Goal: Information Seeking & Learning: Compare options

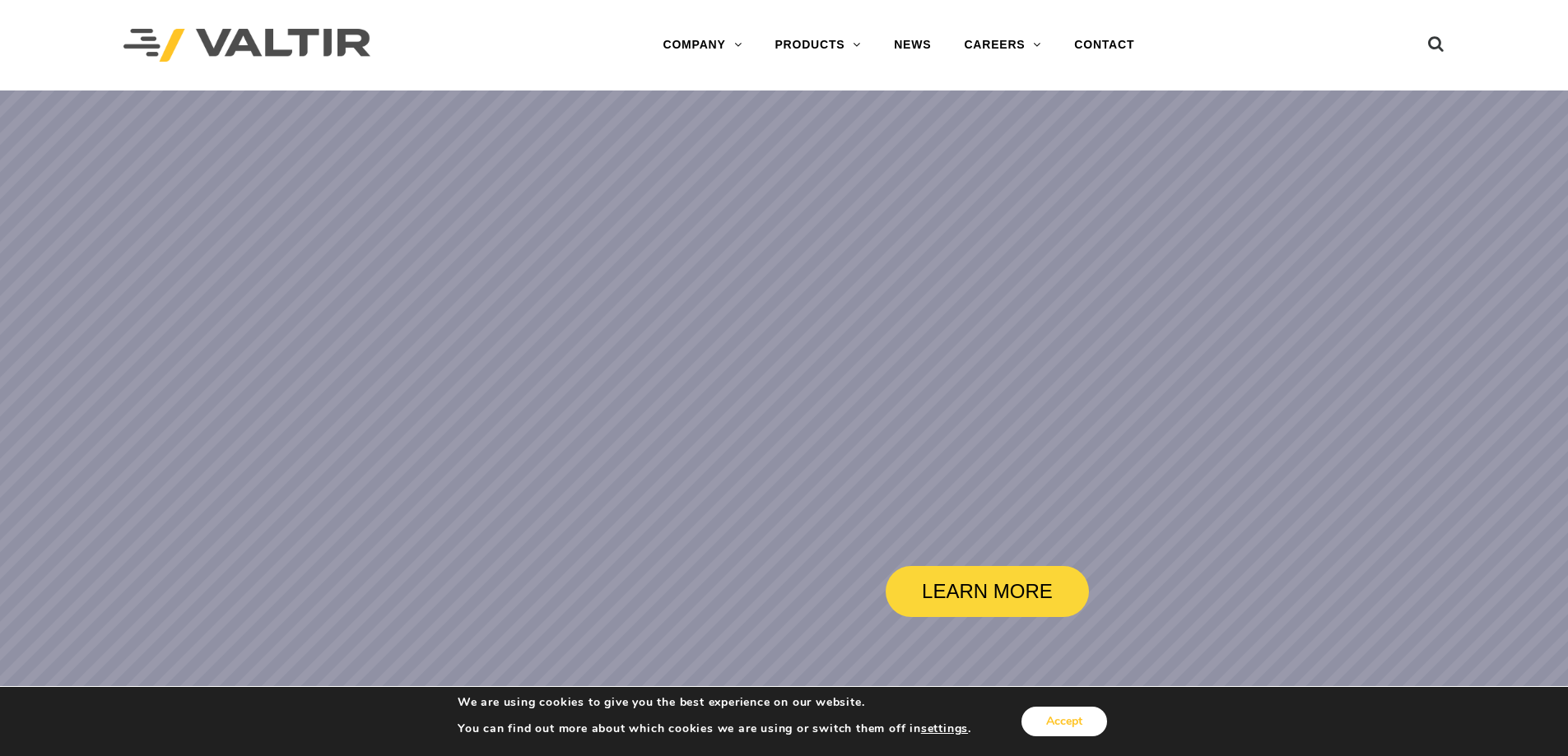
click at [1083, 719] on button "Accept" at bounding box center [1065, 721] width 86 height 29
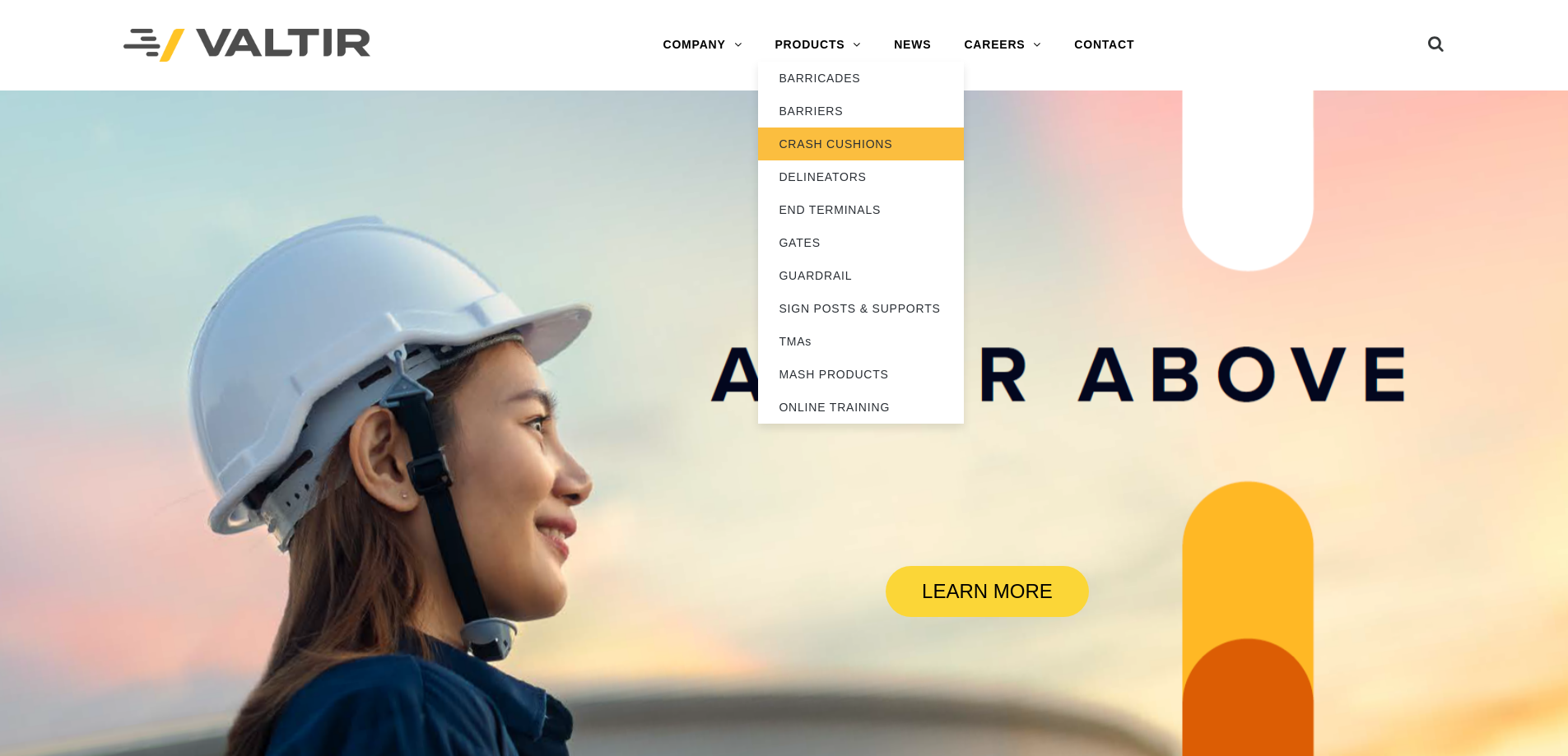
click at [844, 143] on link "CRASH CUSHIONS" at bounding box center [861, 144] width 206 height 33
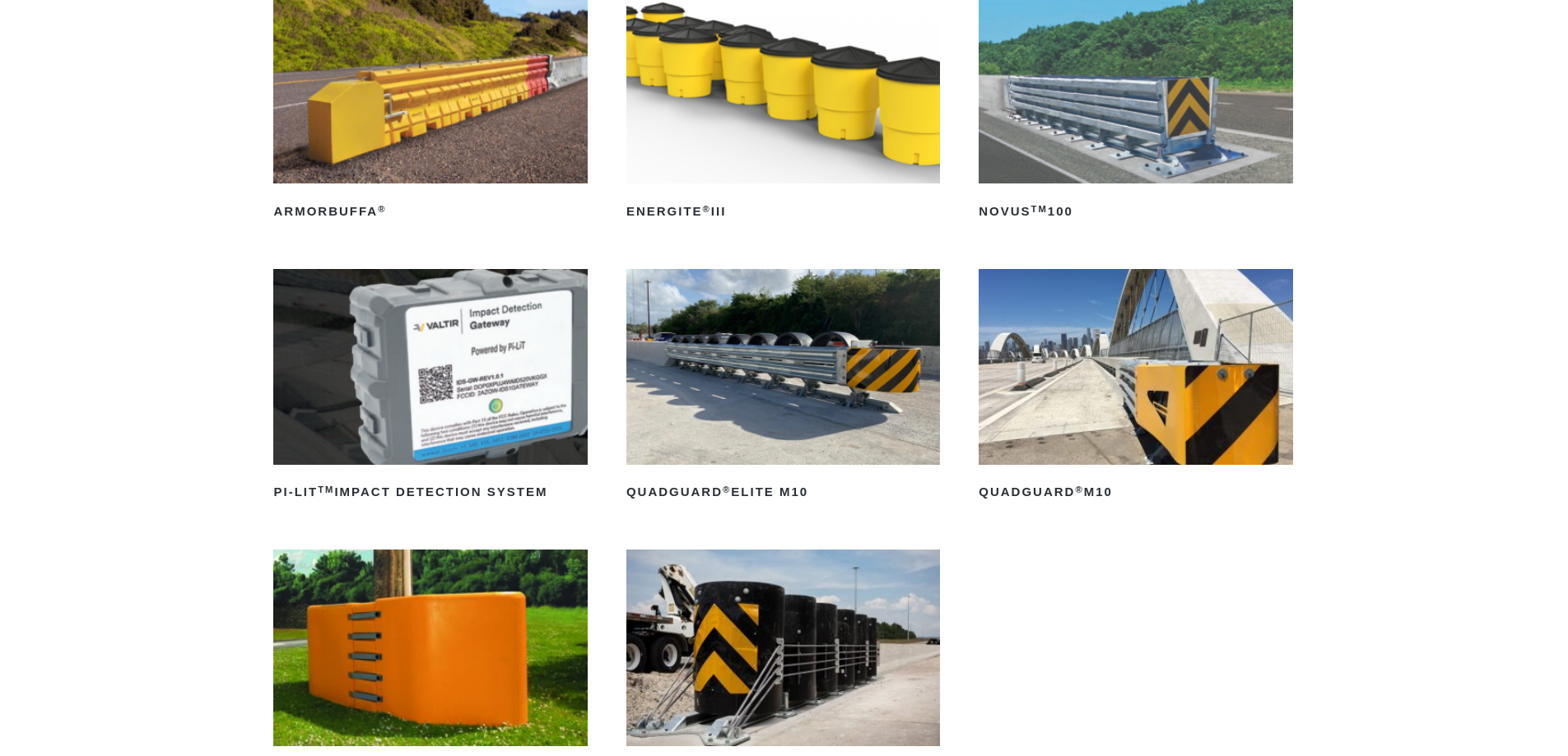
scroll to position [247, 0]
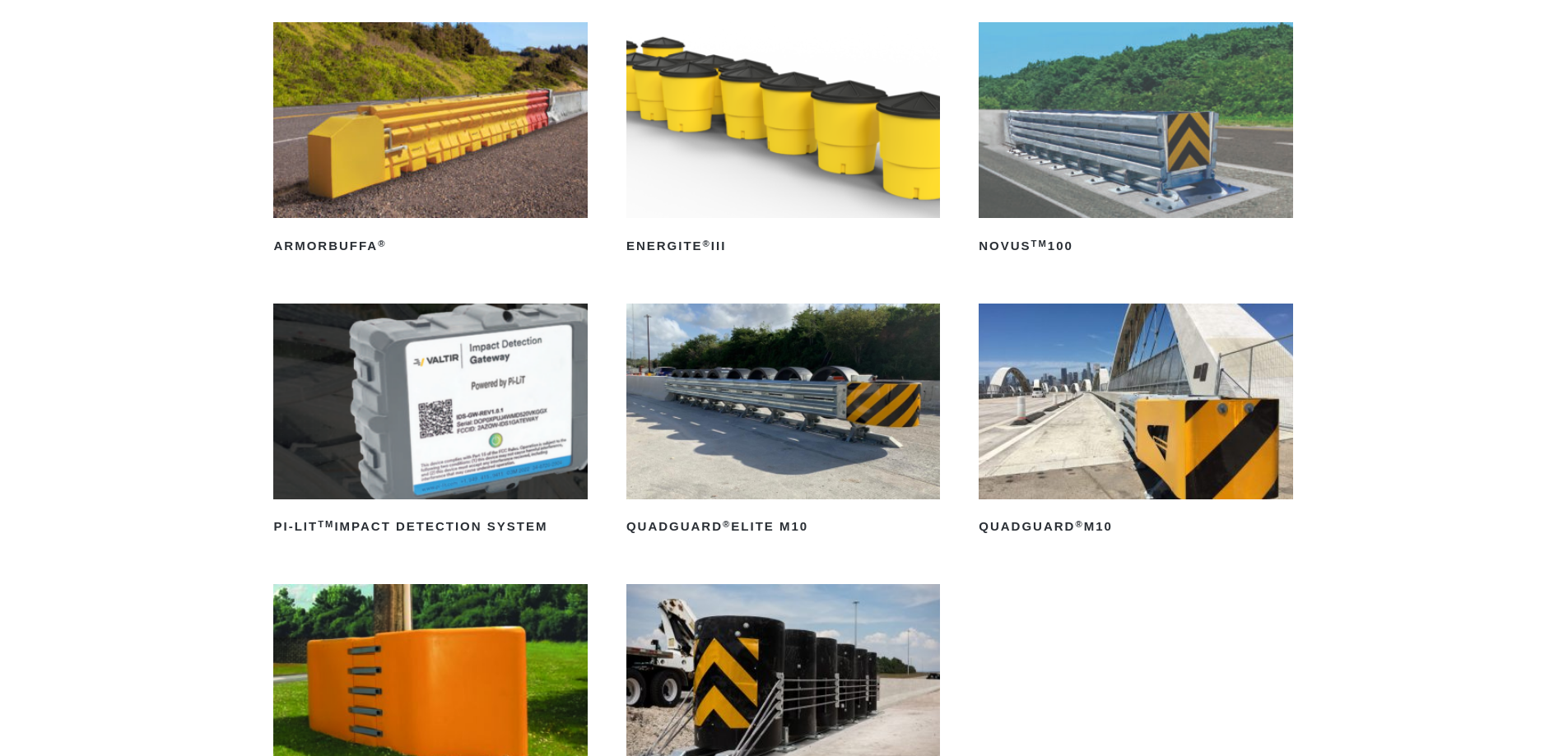
click at [839, 411] on img at bounding box center [783, 401] width 314 height 196
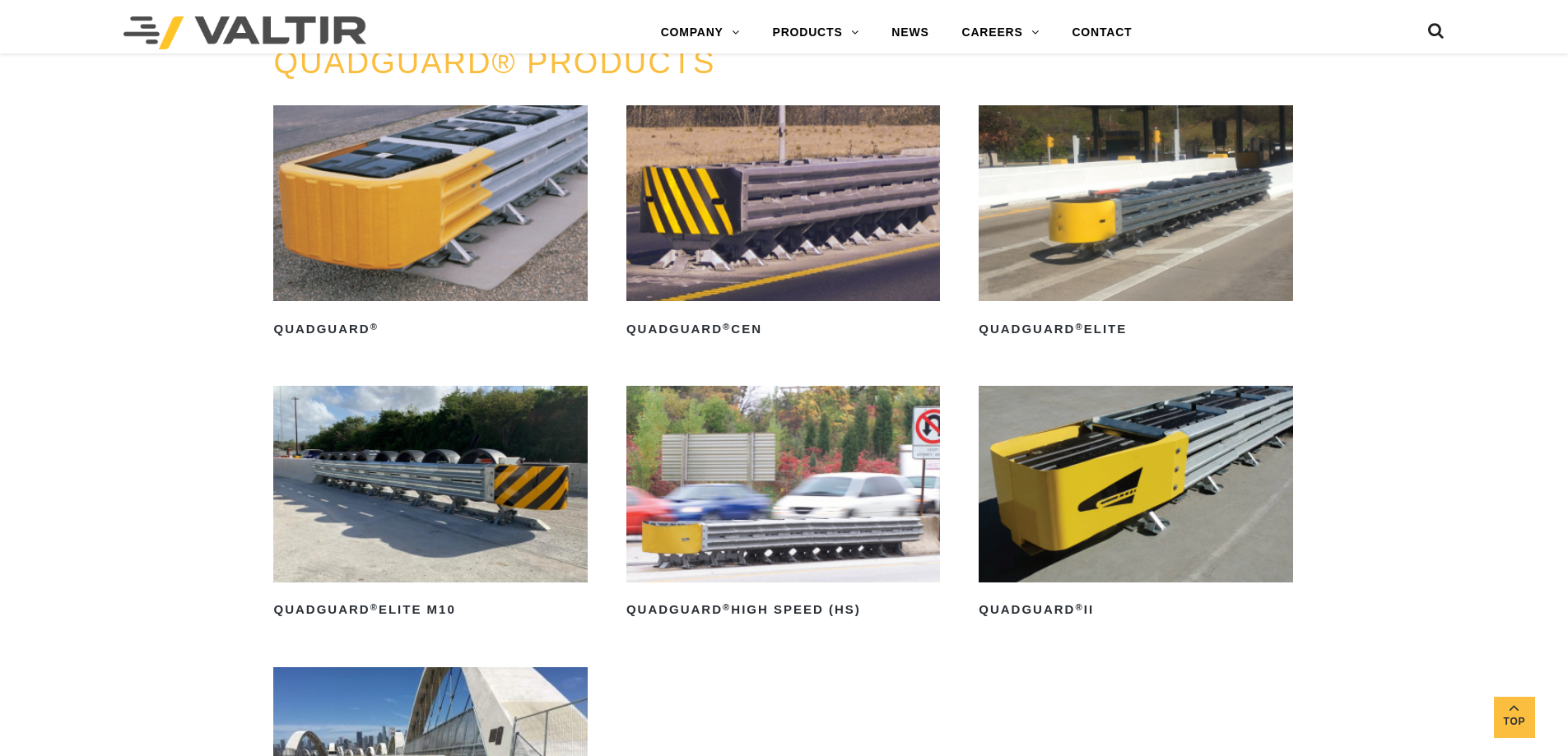
scroll to position [1152, 0]
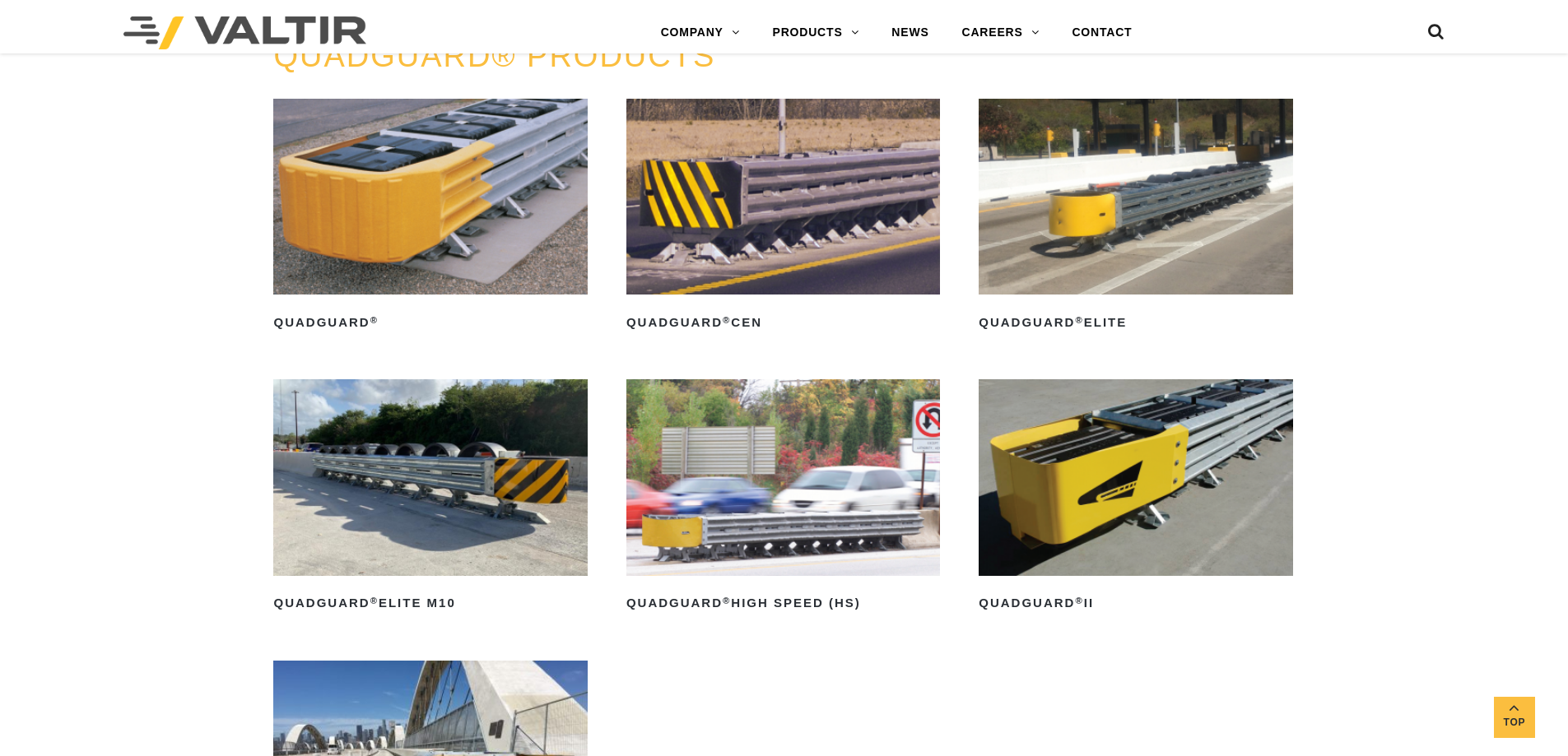
click at [832, 471] on img at bounding box center [783, 477] width 314 height 196
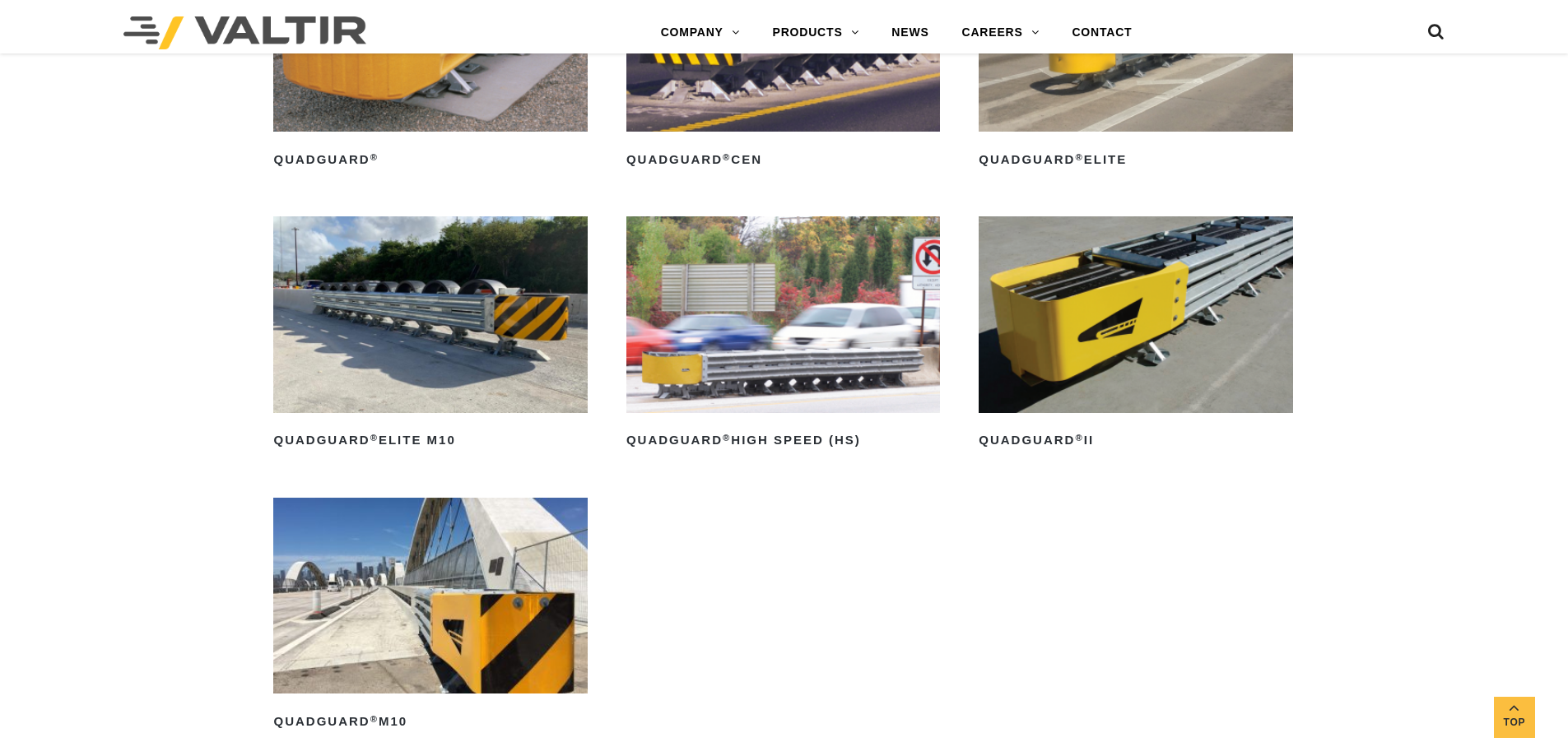
scroll to position [1399, 0]
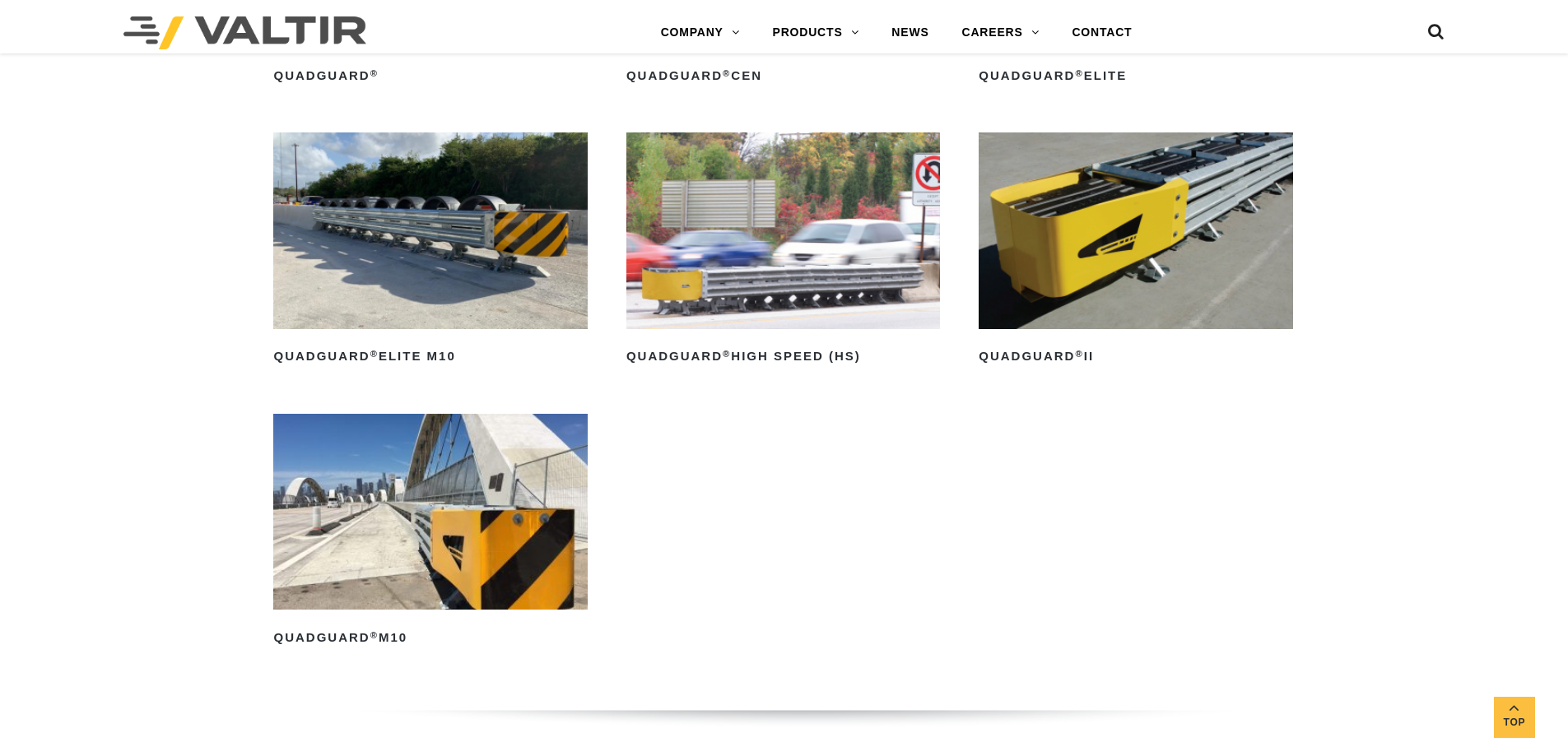
click at [464, 492] on img at bounding box center [430, 512] width 314 height 196
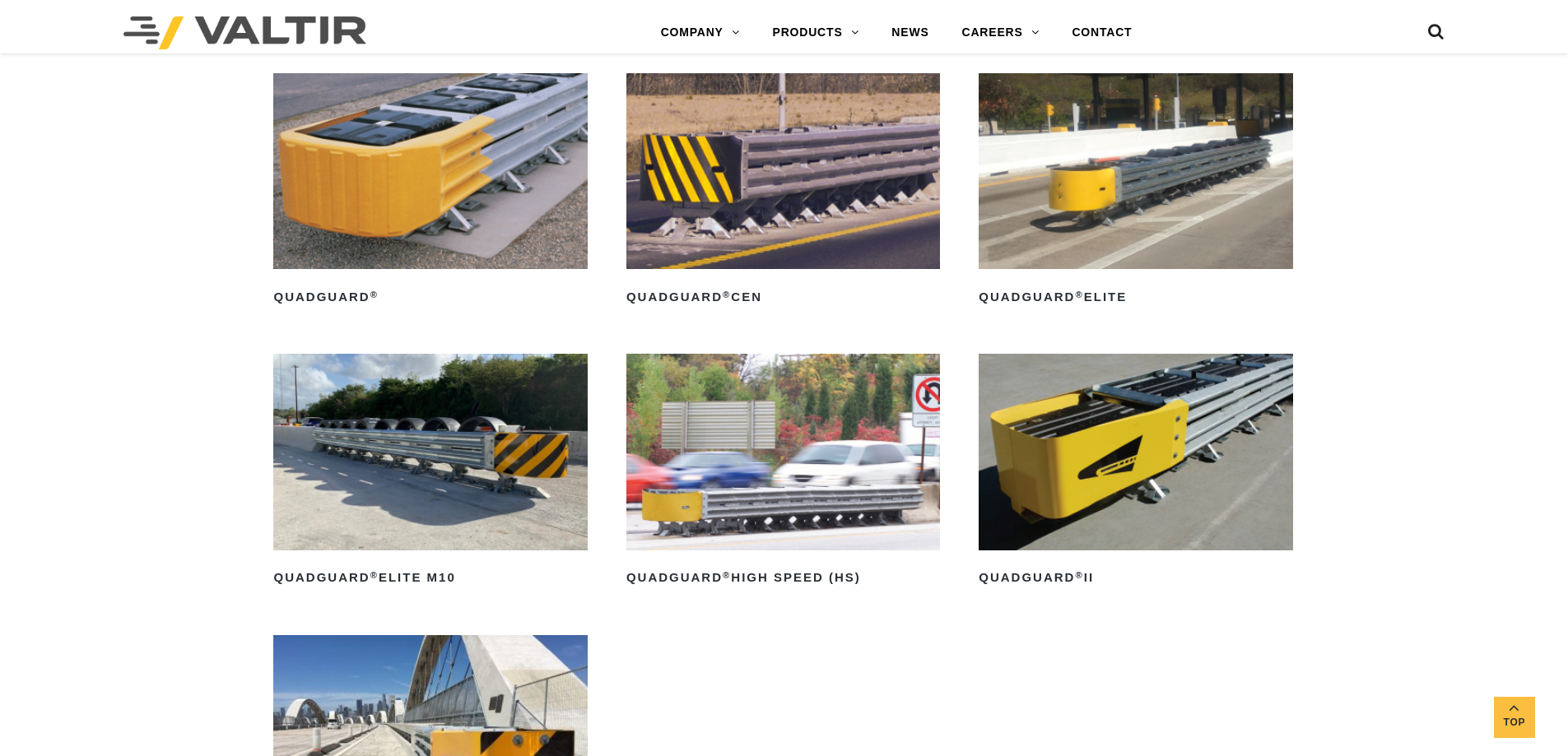
scroll to position [1152, 0]
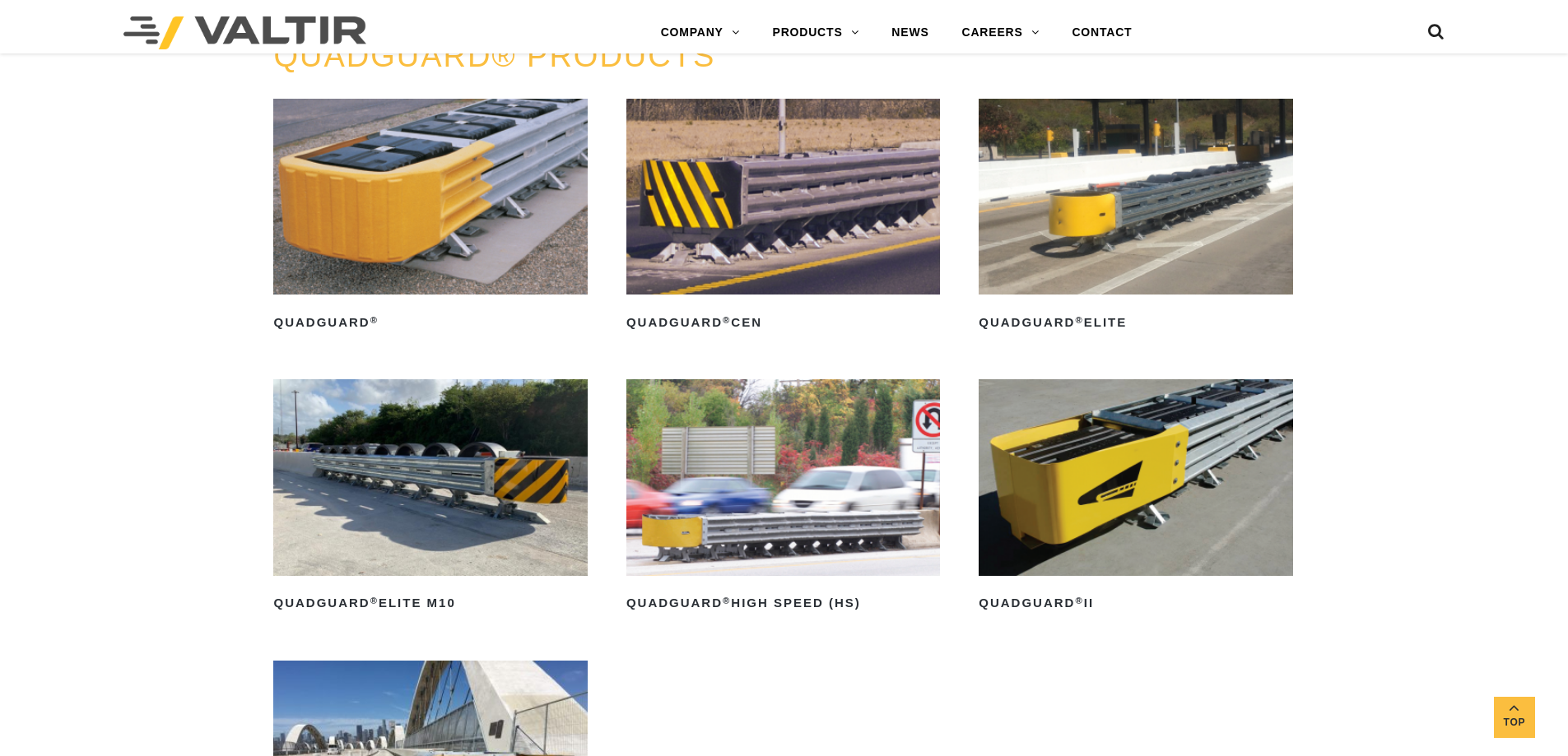
click at [458, 471] on img at bounding box center [430, 477] width 314 height 196
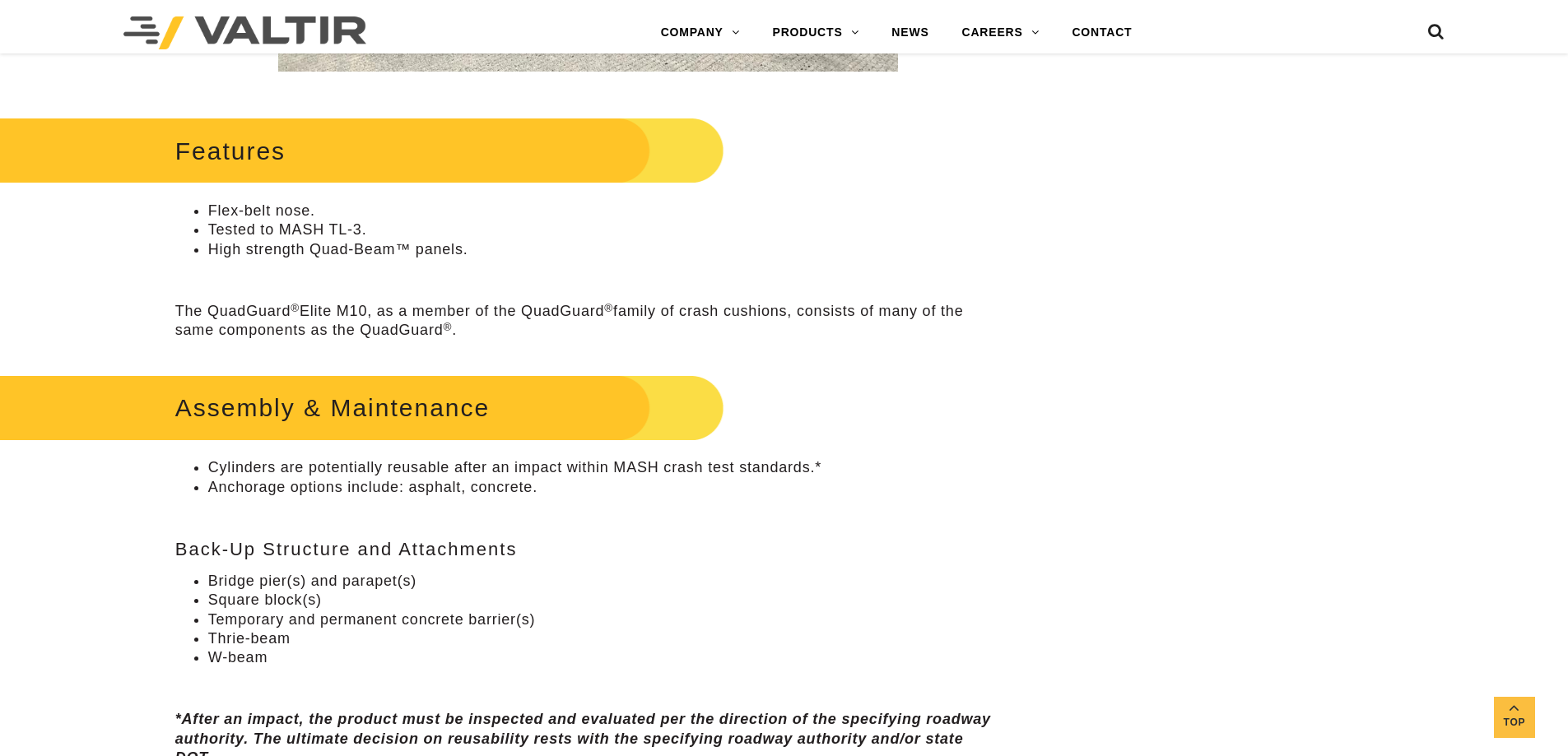
scroll to position [905, 0]
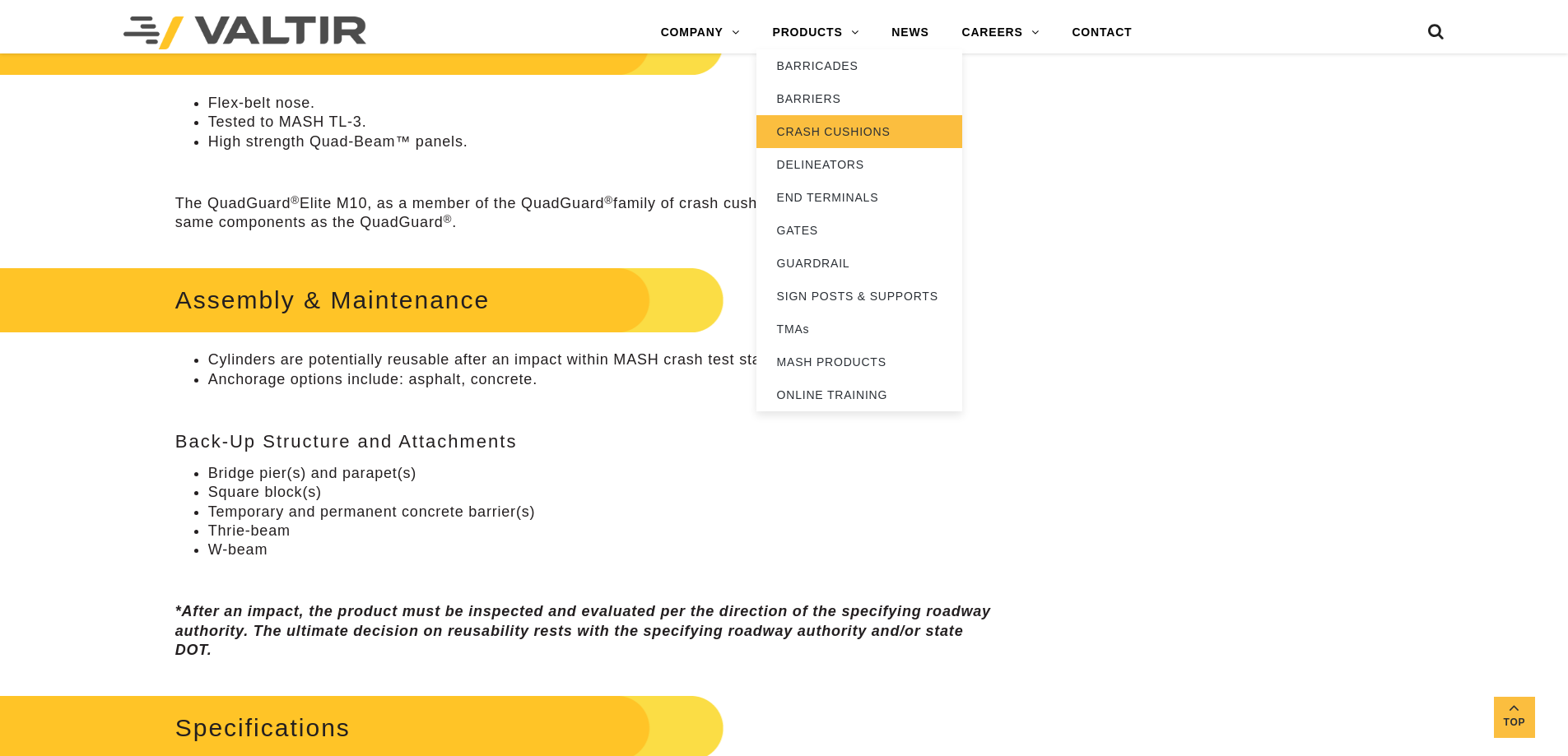
click at [823, 127] on link "CRASH CUSHIONS" at bounding box center [859, 131] width 206 height 33
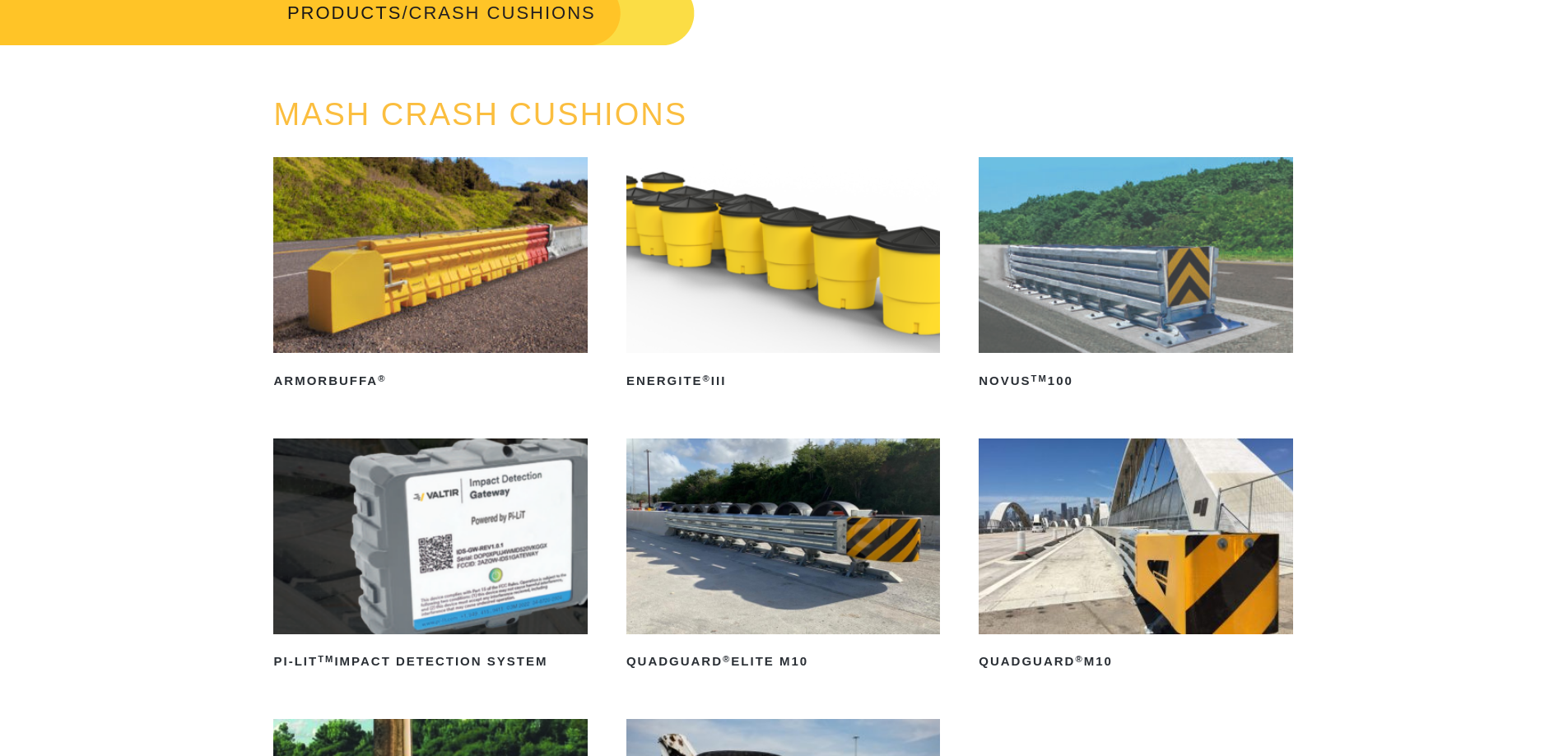
scroll to position [83, 0]
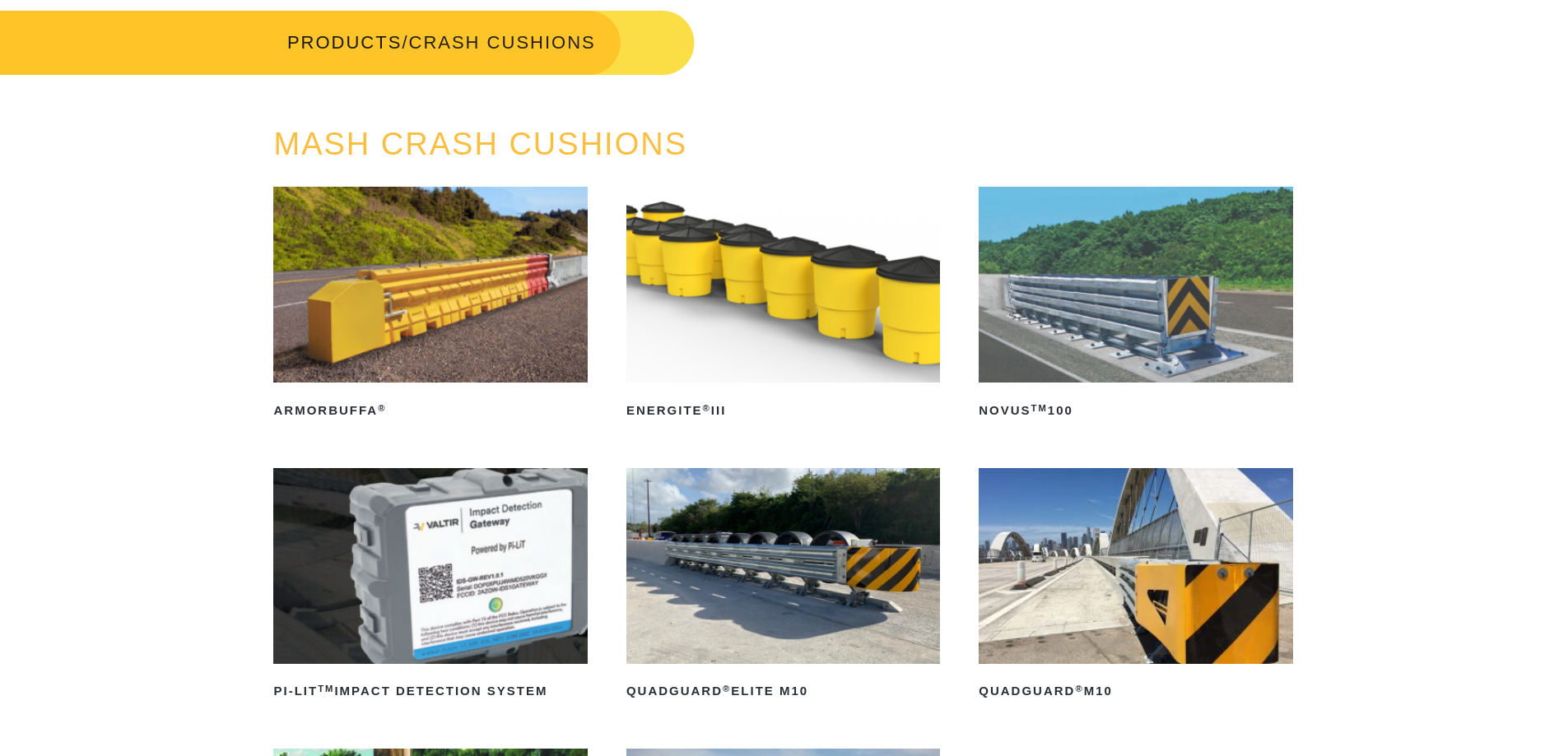
click at [1146, 298] on img at bounding box center [1136, 285] width 314 height 196
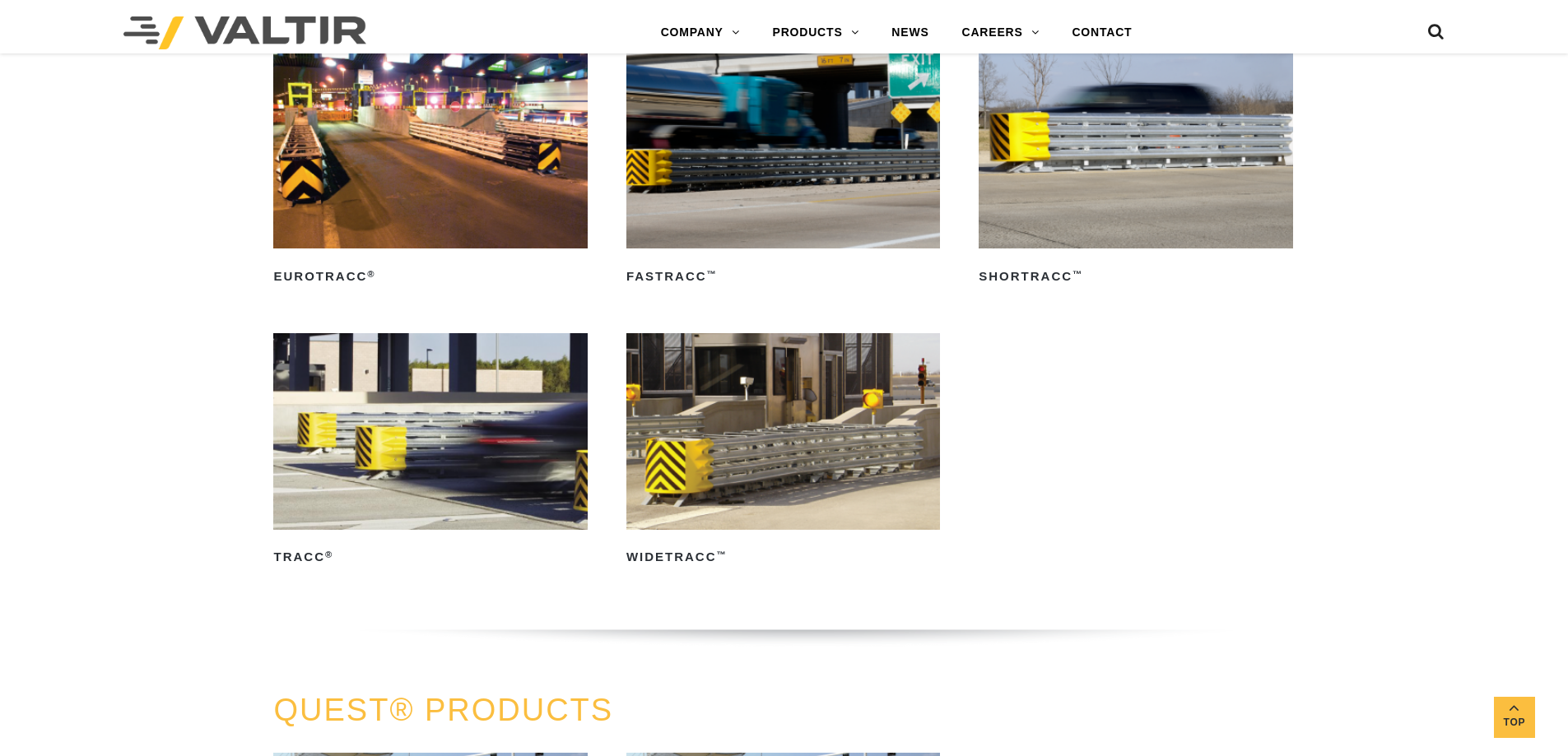
scroll to position [2797, 0]
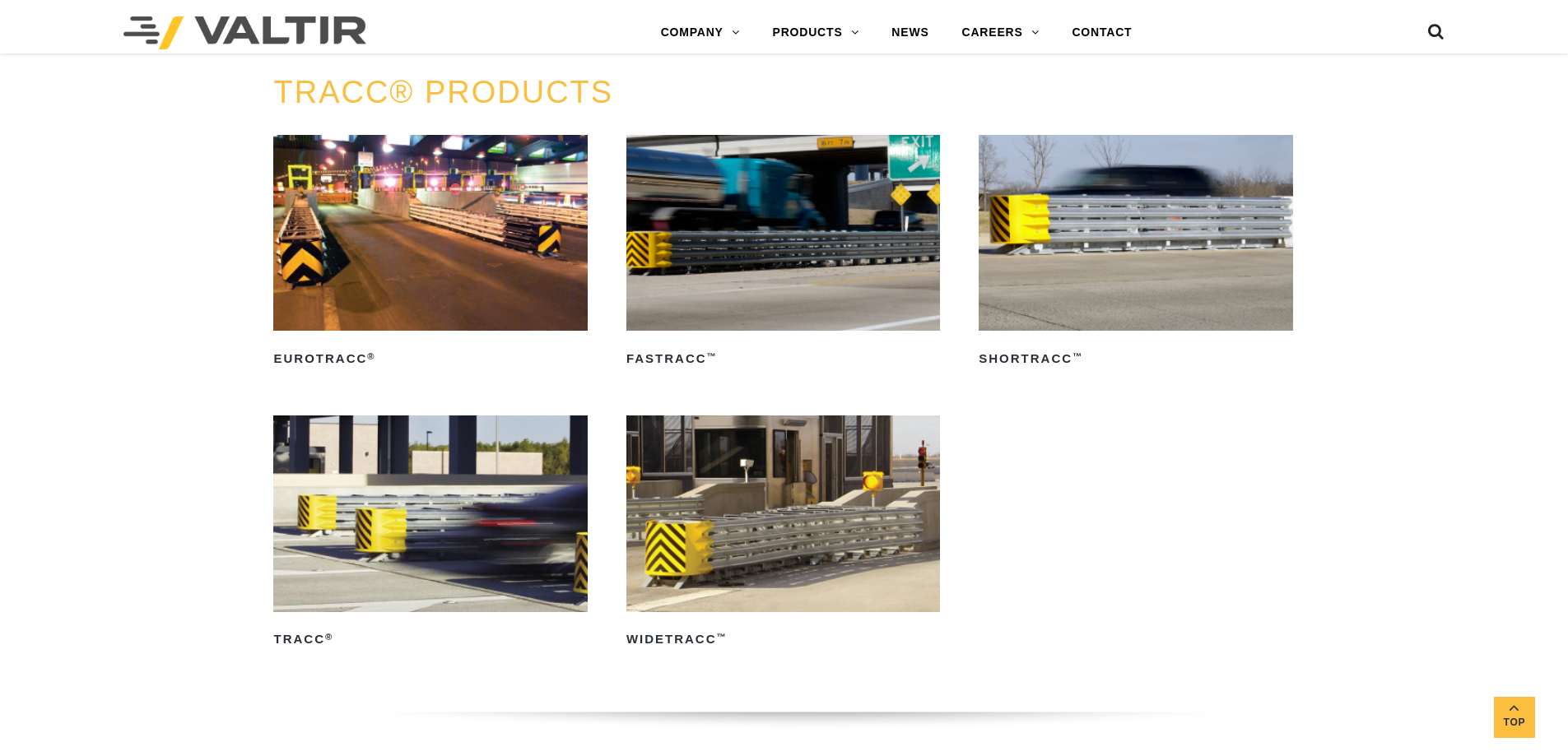
click at [847, 239] on img at bounding box center [783, 233] width 314 height 196
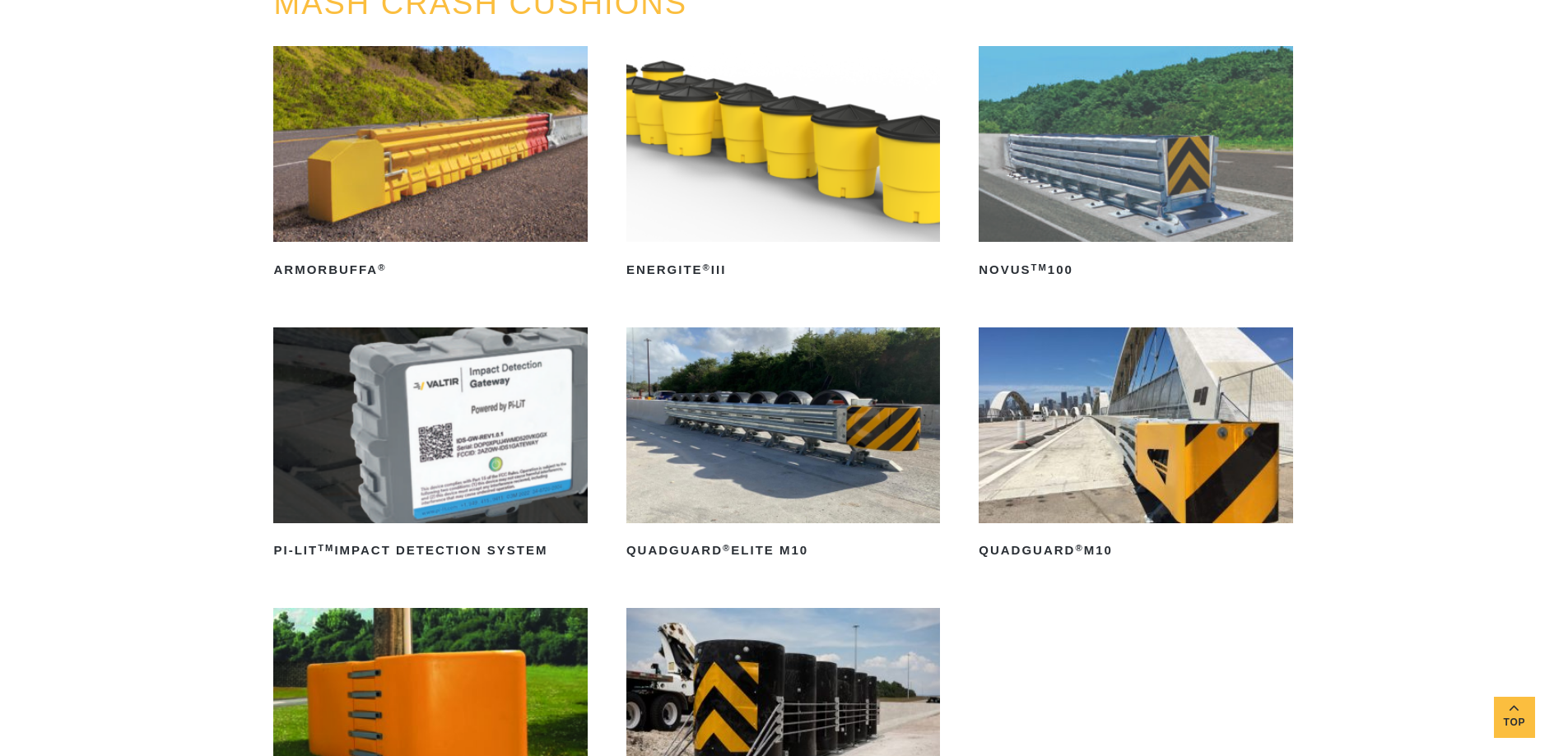
scroll to position [411, 0]
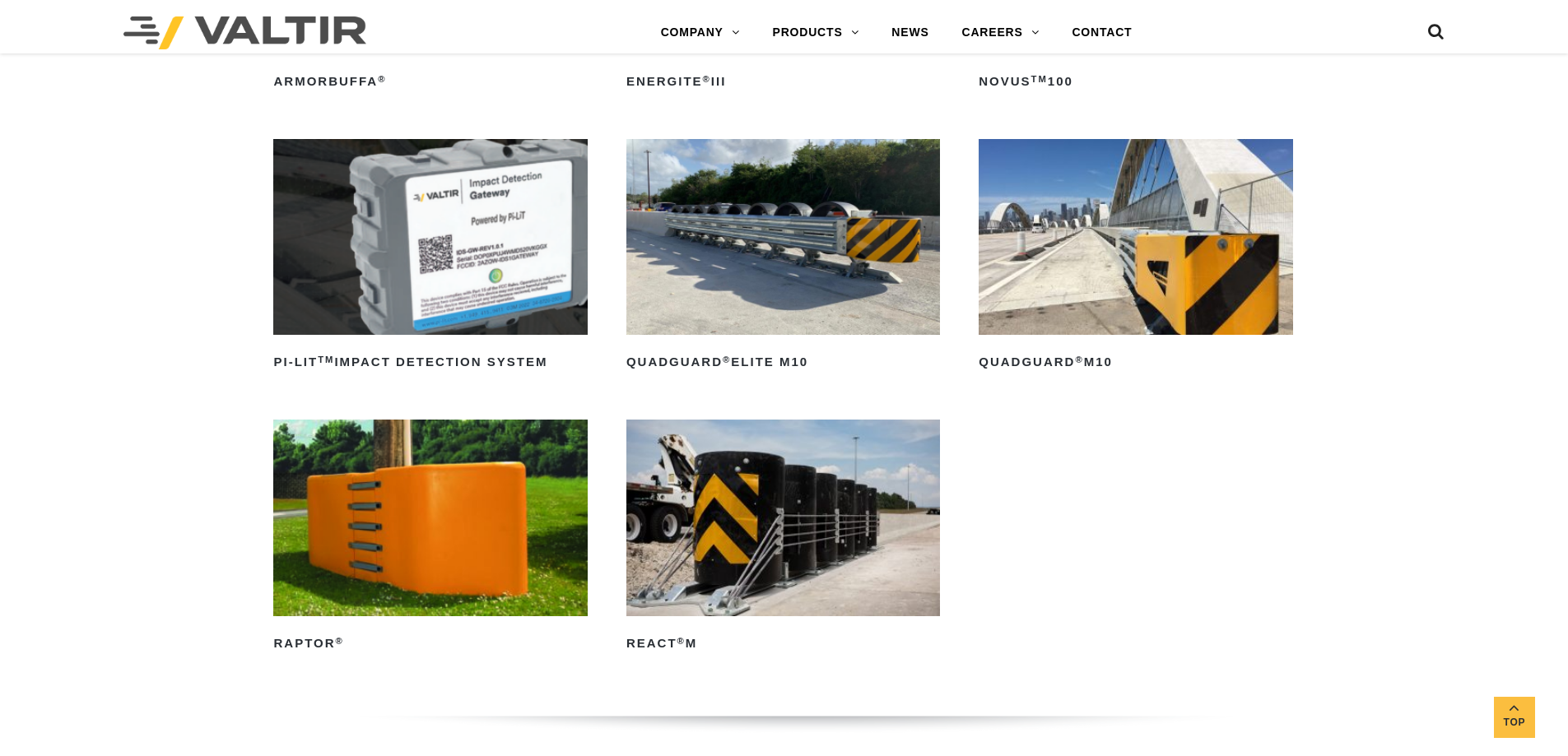
click at [788, 256] on img at bounding box center [783, 237] width 314 height 196
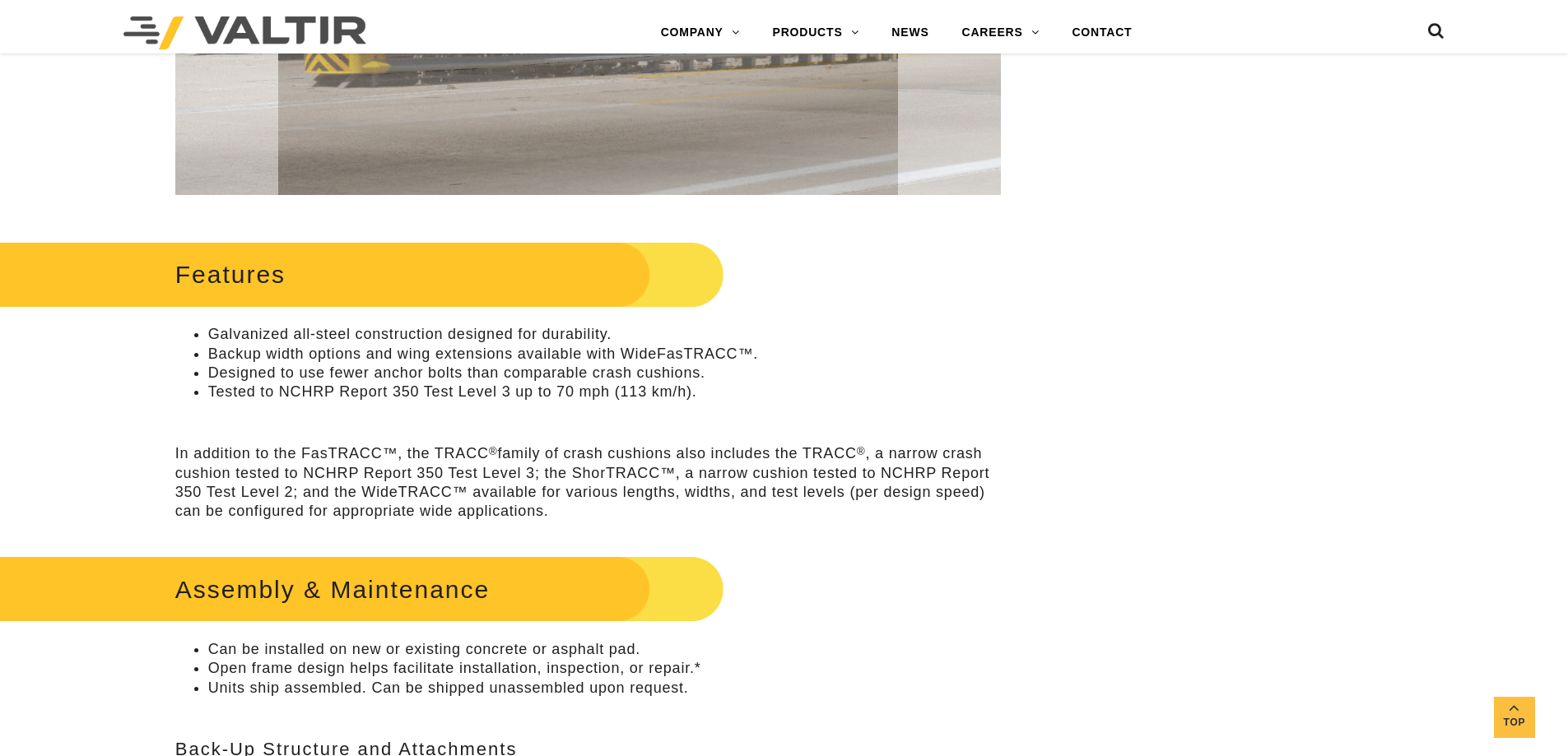
scroll to position [576, 0]
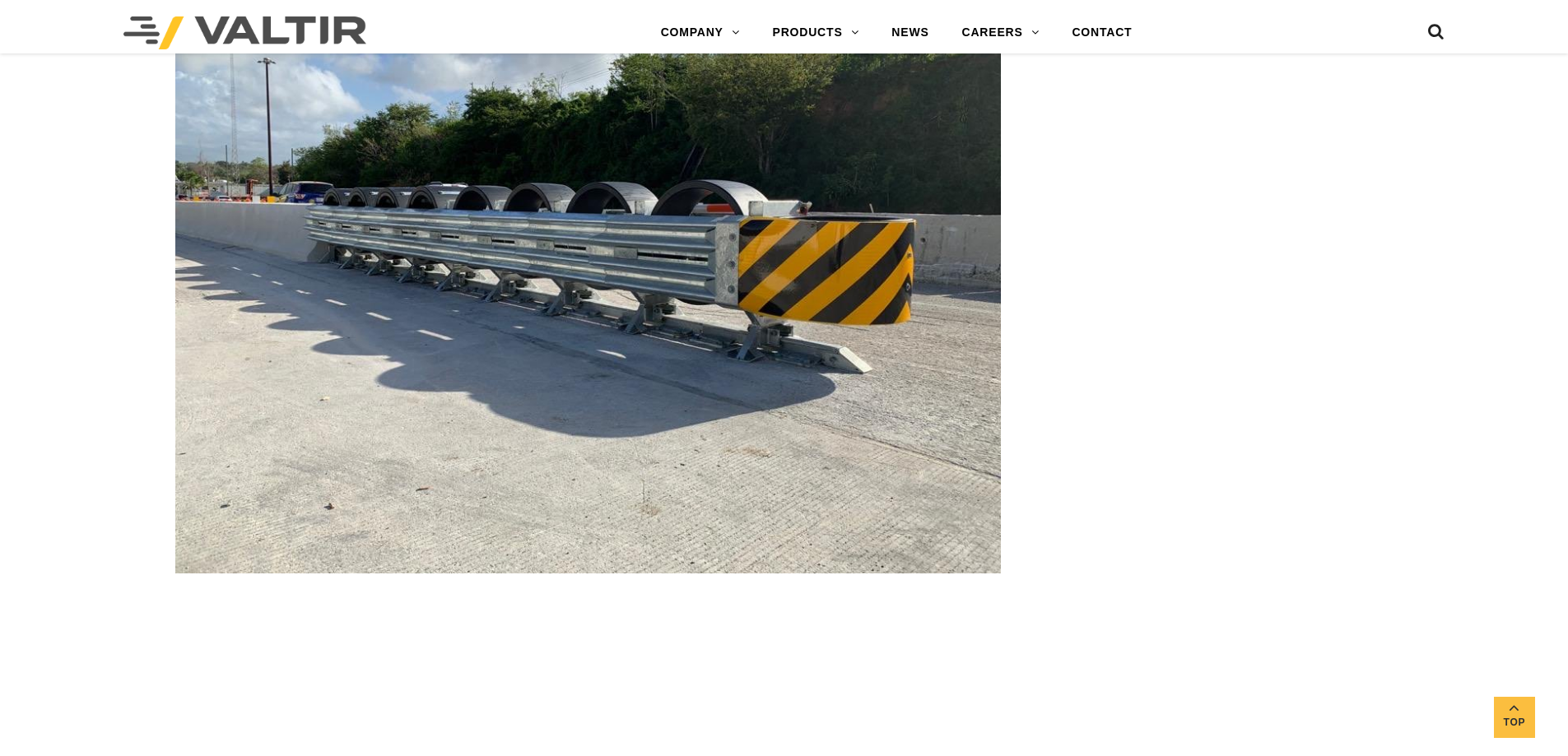
scroll to position [3374, 0]
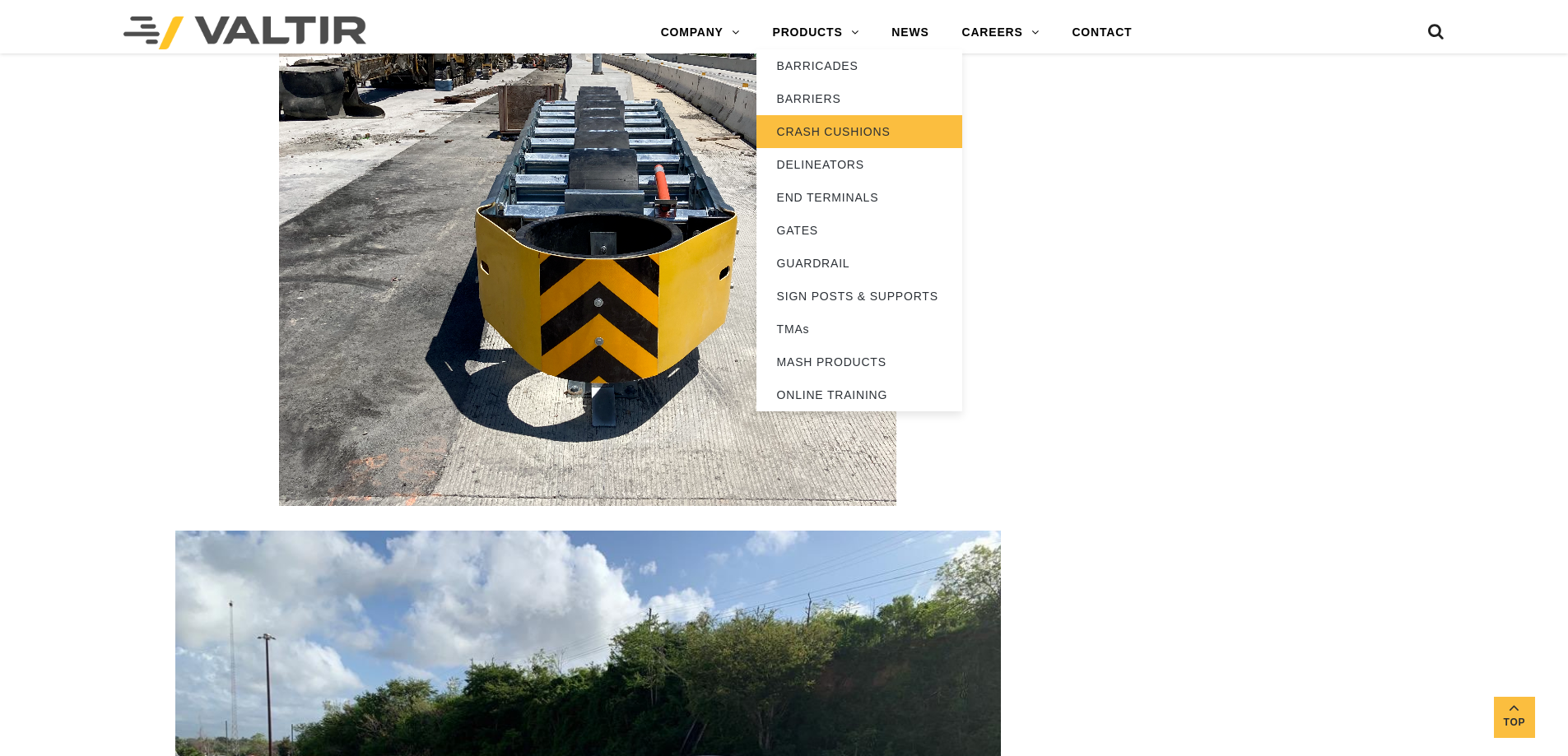
click at [824, 129] on link "CRASH CUSHIONS" at bounding box center [859, 131] width 206 height 33
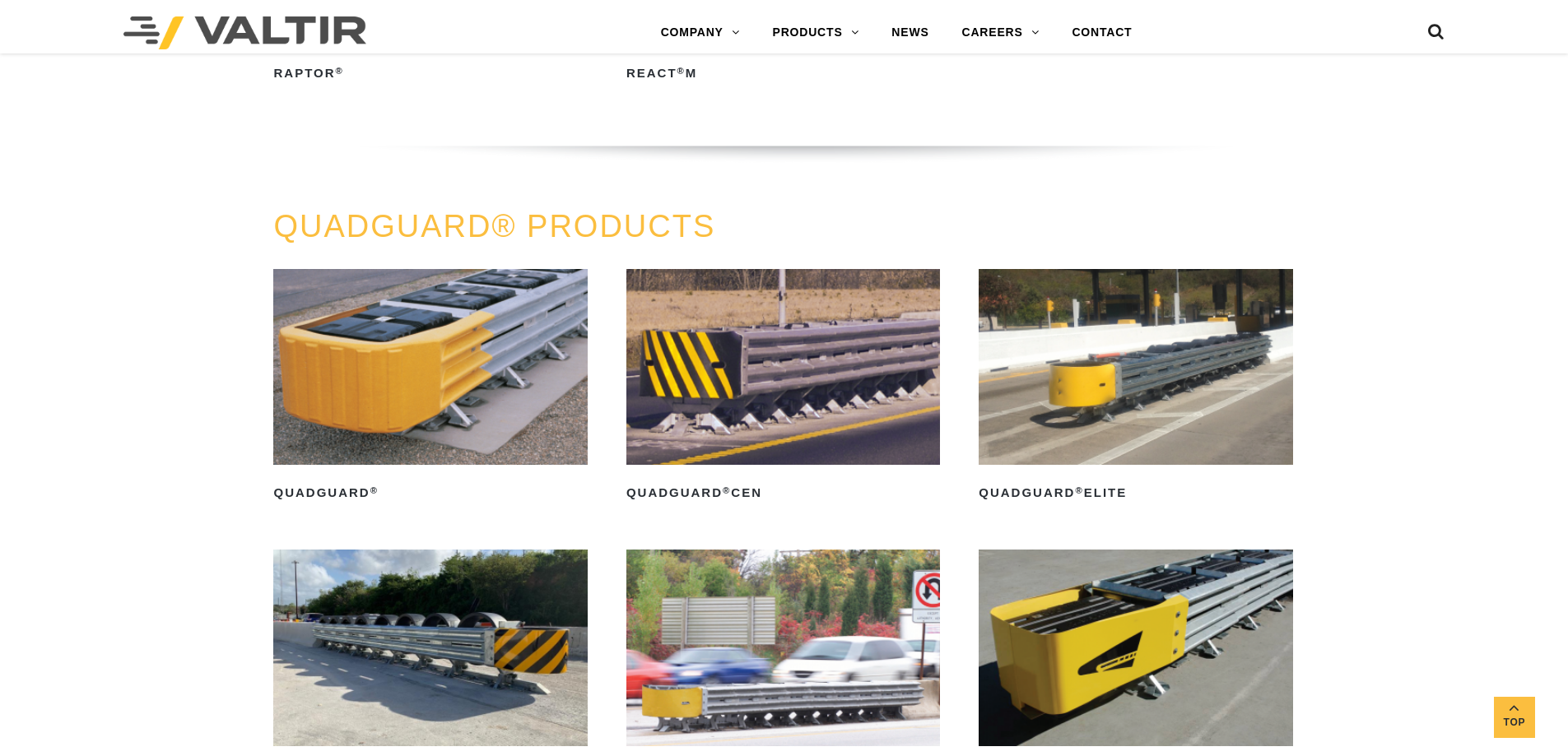
scroll to position [1152, 0]
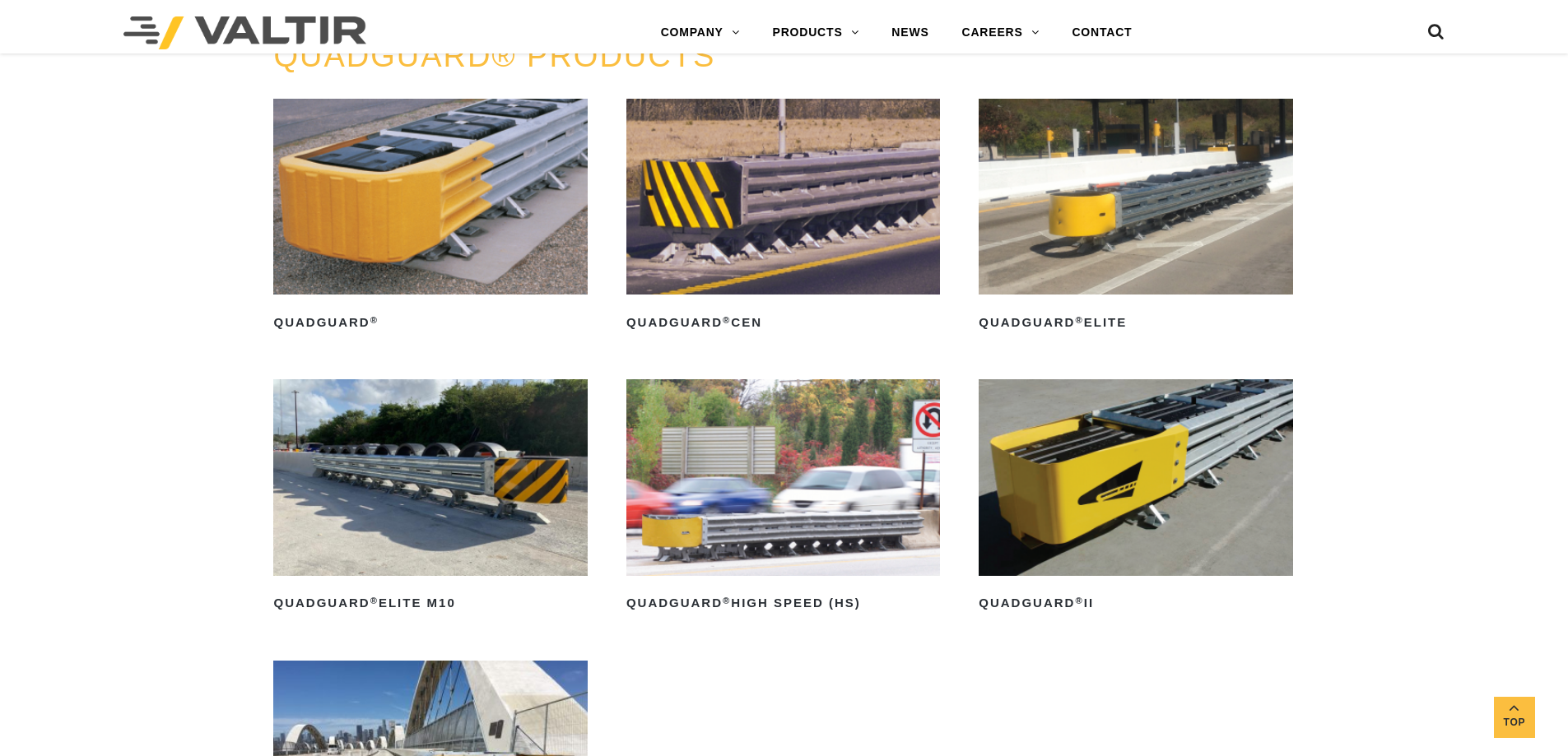
click at [762, 451] on img at bounding box center [783, 477] width 314 height 196
click at [434, 498] on img at bounding box center [430, 477] width 314 height 196
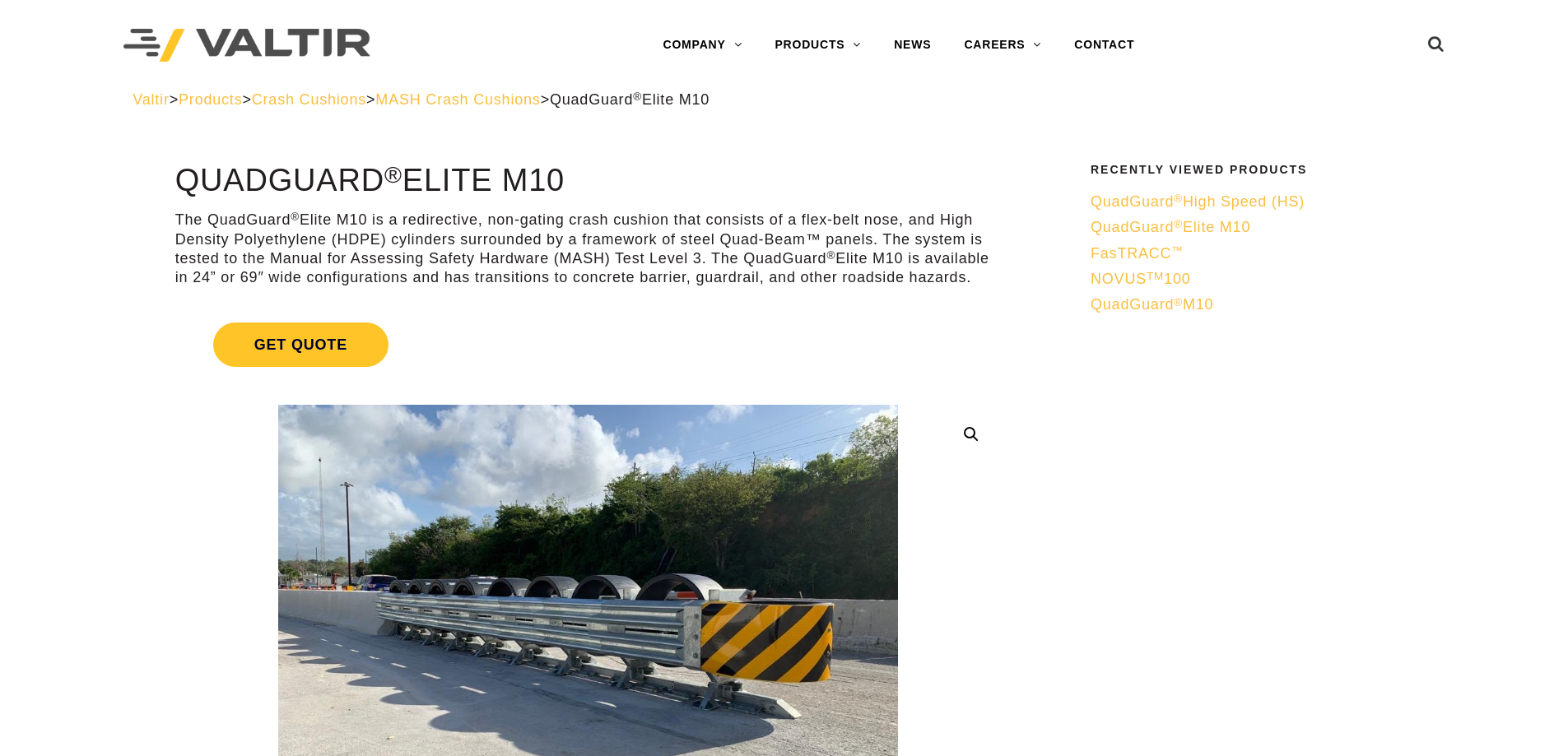
click at [1138, 297] on span "QuadGuard ® M10" at bounding box center [1151, 305] width 123 height 17
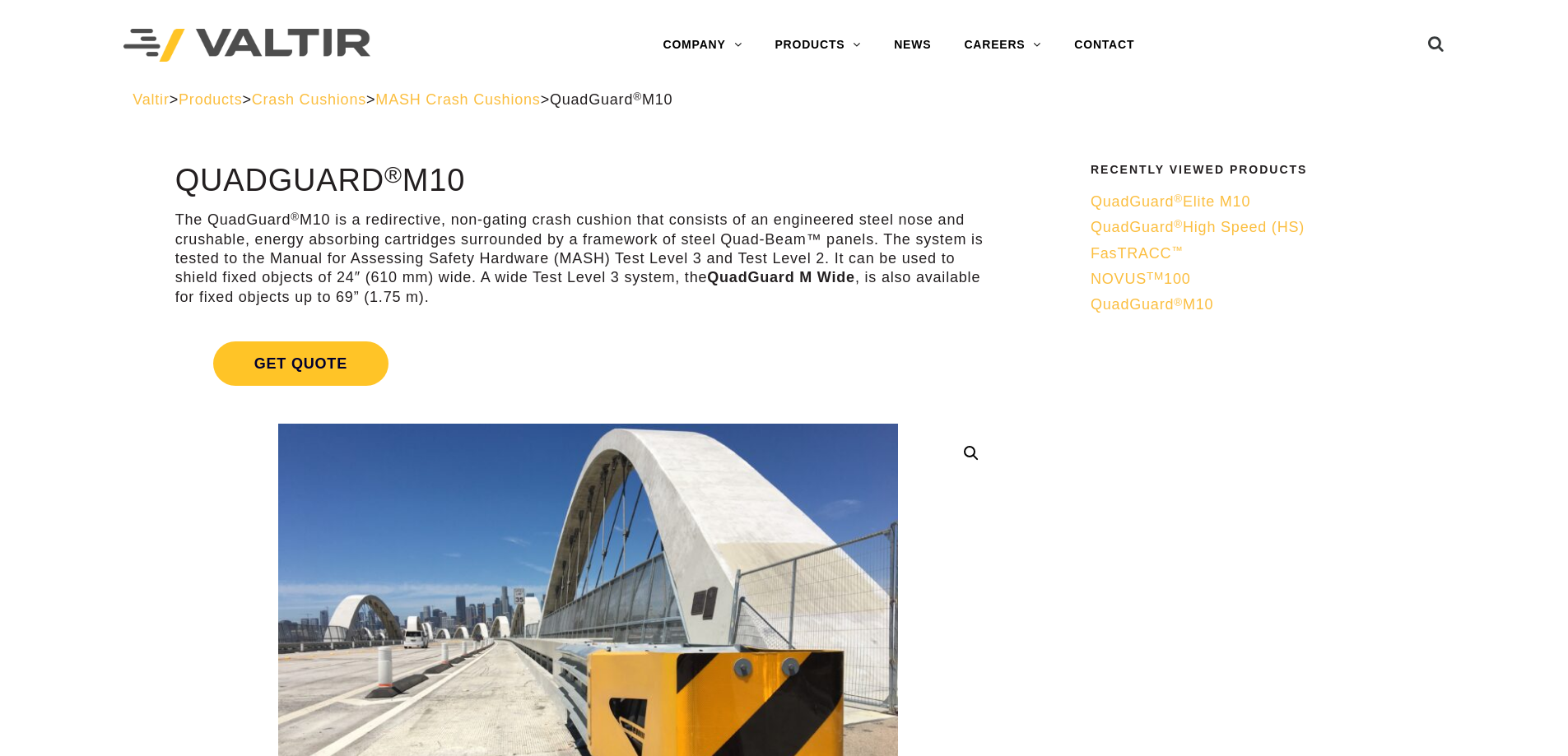
click at [1181, 203] on sup "®" at bounding box center [1178, 199] width 9 height 13
